Goal: Book appointment/travel/reservation

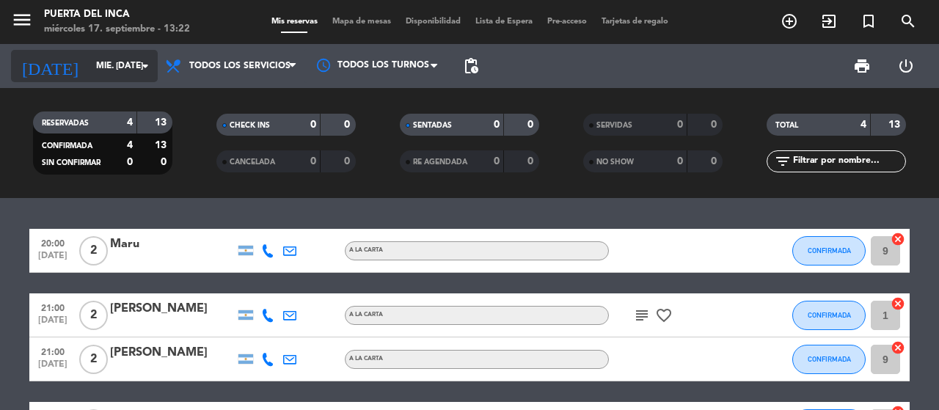
click at [104, 73] on input "mié. [DATE]" at bounding box center [147, 66] width 117 height 25
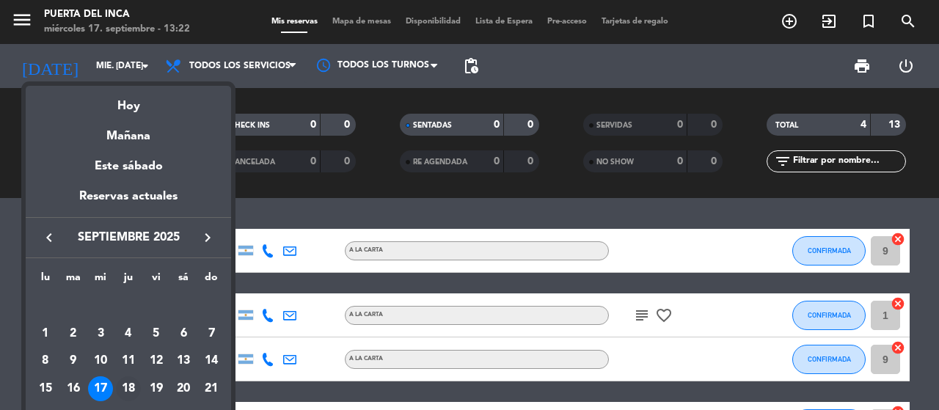
click at [124, 385] on div "18" at bounding box center [128, 388] width 25 height 25
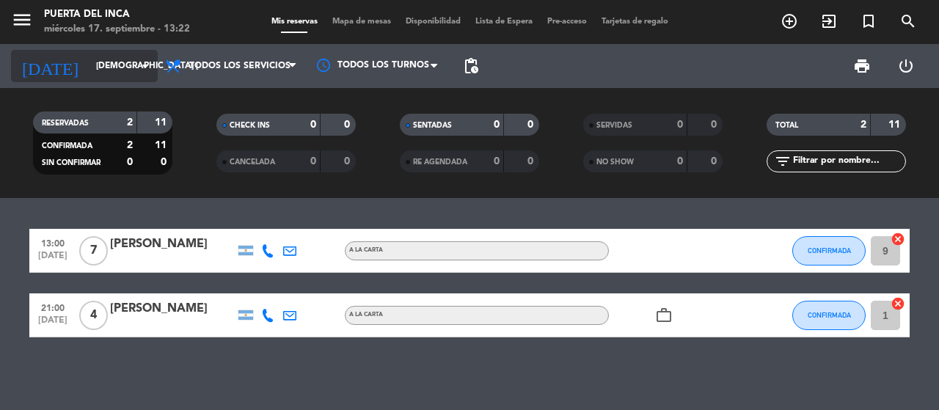
click at [137, 65] on icon "arrow_drop_down" at bounding box center [146, 66] width 18 height 18
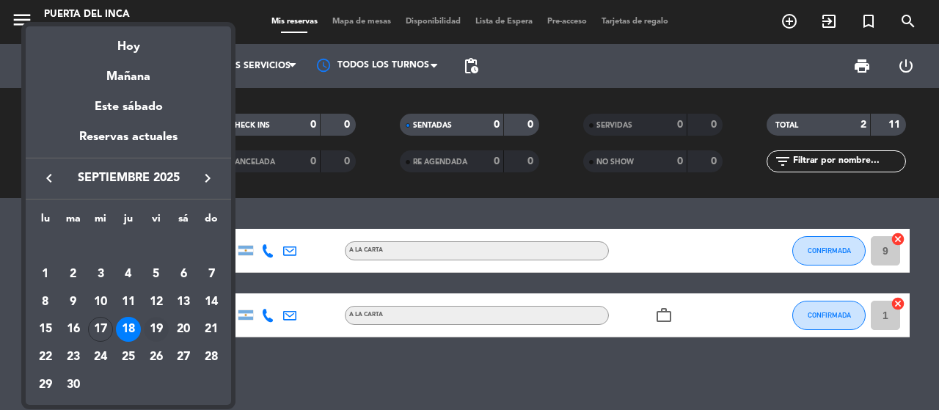
click at [157, 327] on div "19" at bounding box center [156, 329] width 25 height 25
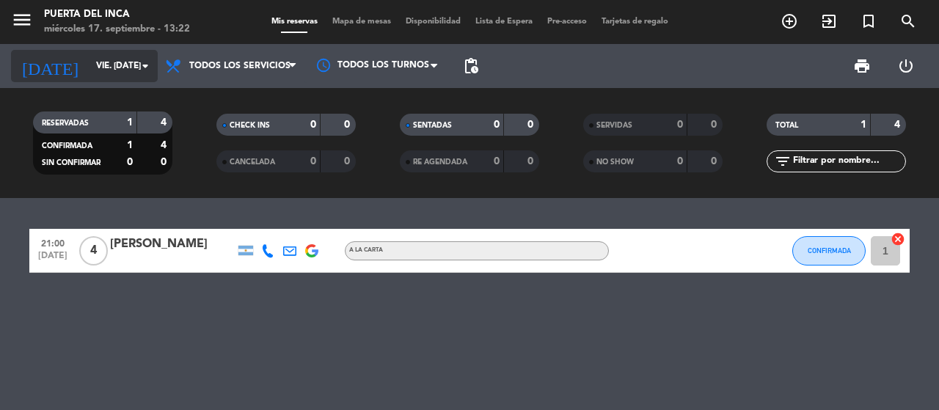
click at [122, 61] on input "vie. [DATE]" at bounding box center [147, 66] width 117 height 25
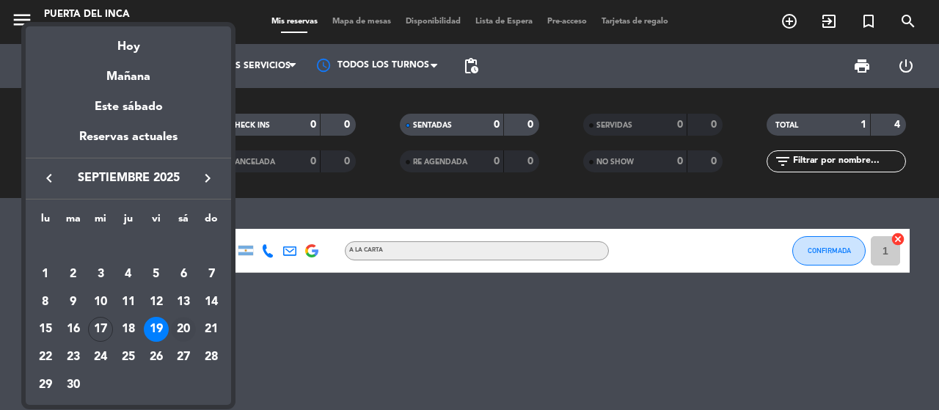
click at [191, 326] on div "20" at bounding box center [183, 329] width 25 height 25
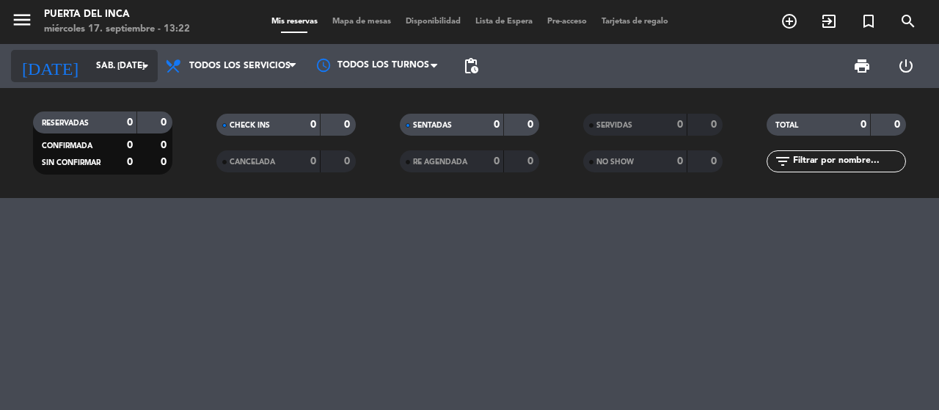
click at [109, 62] on input "sáb. [DATE]" at bounding box center [147, 66] width 117 height 25
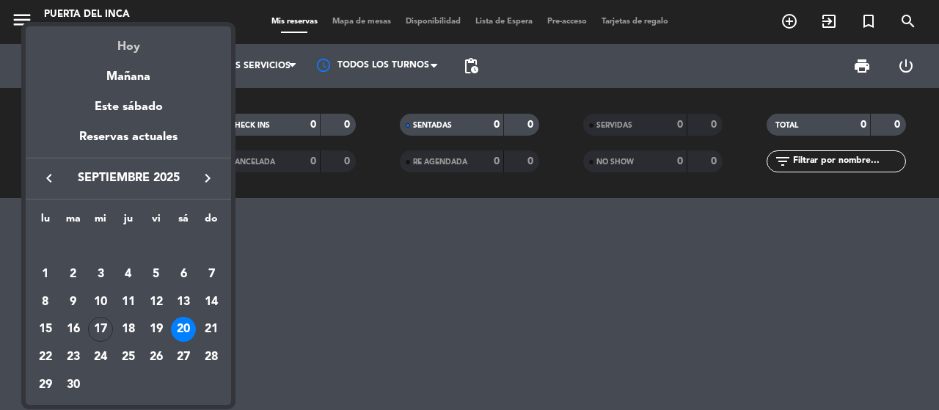
click at [135, 48] on div "Hoy" at bounding box center [128, 41] width 205 height 30
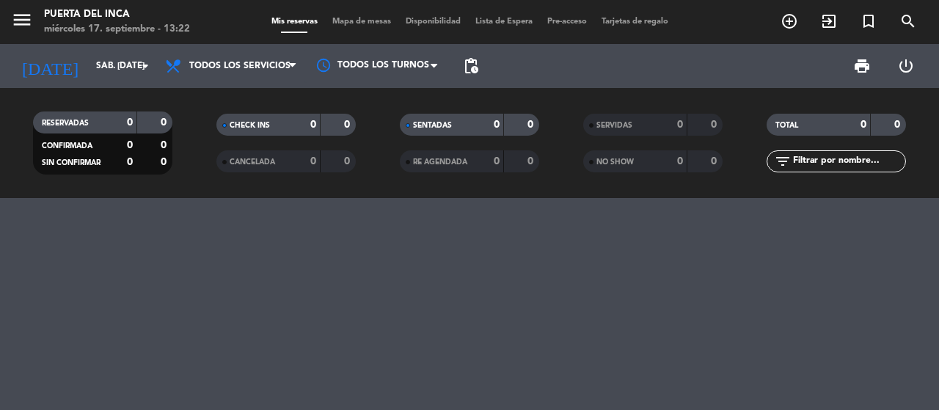
type input "mié. [DATE]"
